Goal: Task Accomplishment & Management: Use online tool/utility

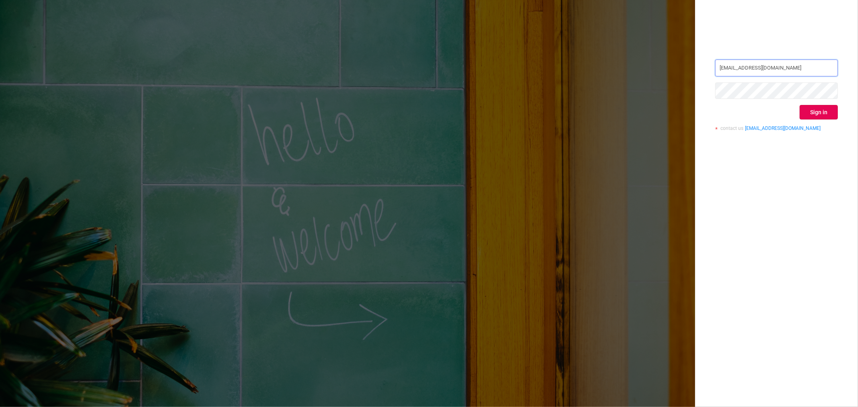
click at [783, 68] on input "[EMAIL_ADDRESS][DOMAIN_NAME]" at bounding box center [776, 68] width 123 height 17
type input "[EMAIL_ADDRESS][DOMAIN_NAME]"
click at [816, 166] on div "[EMAIL_ADDRESS][DOMAIN_NAME] Sign in contact us [EMAIL_ADDRESS][DOMAIN_NAME]" at bounding box center [776, 203] width 163 height 407
click at [816, 117] on button "Sign in" at bounding box center [818, 112] width 38 height 14
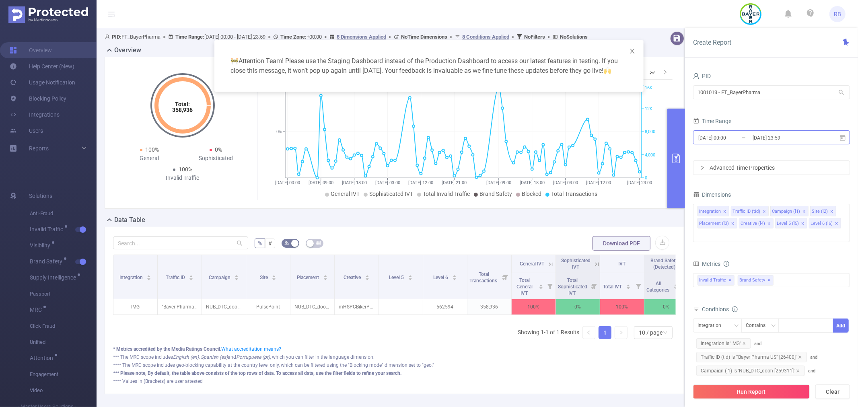
click at [775, 139] on input "[DATE] 23:59" at bounding box center [784, 137] width 65 height 11
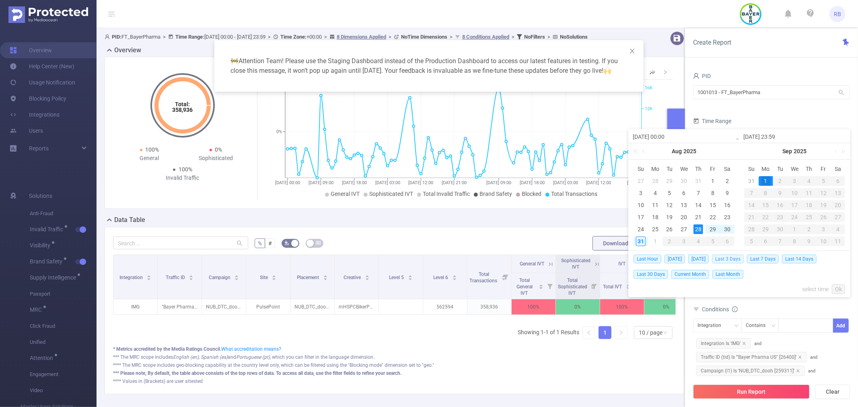
click at [729, 261] on span "Last 3 Days" at bounding box center [728, 259] width 32 height 9
type input "[DATE] 00:00"
type input "[DATE] 23:59"
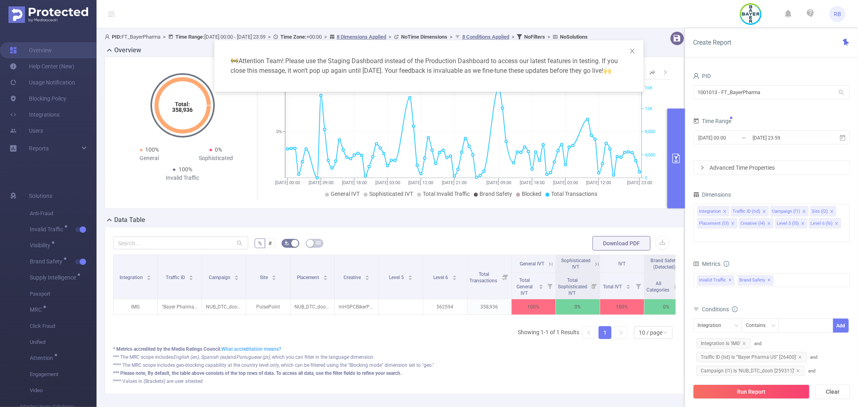
click at [741, 385] on button "Run Report" at bounding box center [751, 391] width 117 height 14
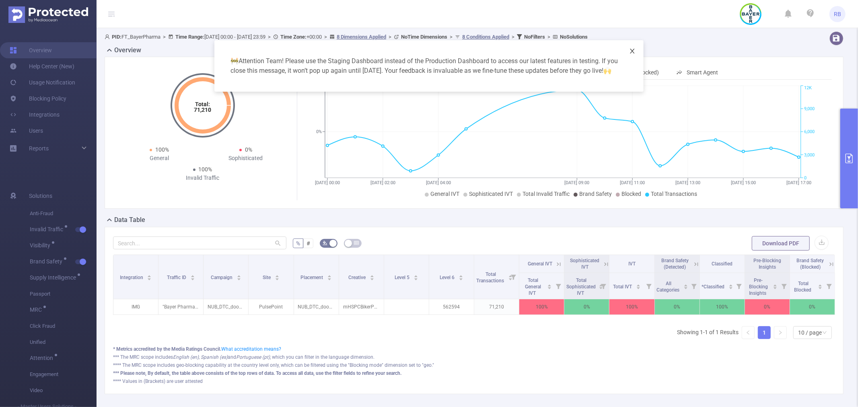
click at [635, 46] on span "Close" at bounding box center [632, 51] width 23 height 23
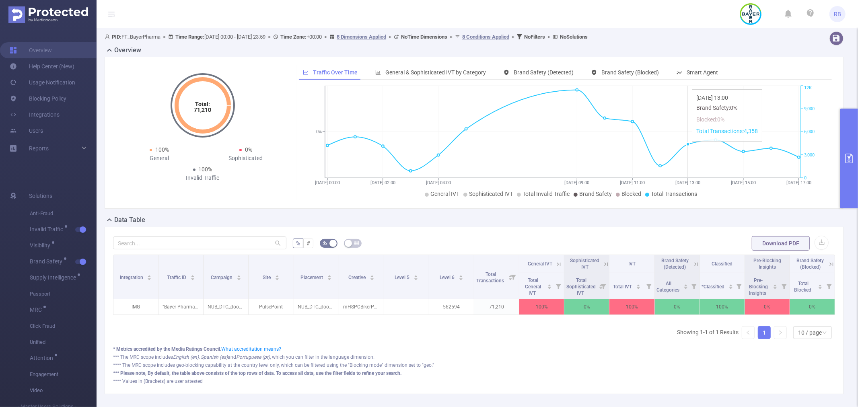
drag, startPoint x: 692, startPoint y: 146, endPoint x: 671, endPoint y: 210, distance: 67.3
click at [671, 210] on div "Total: 71,210 Total: 71,210 100% General 0% Sophisticated 100% Invalid Traffic …" at bounding box center [473, 136] width 745 height 158
